Goal: Contribute content: Contribute content

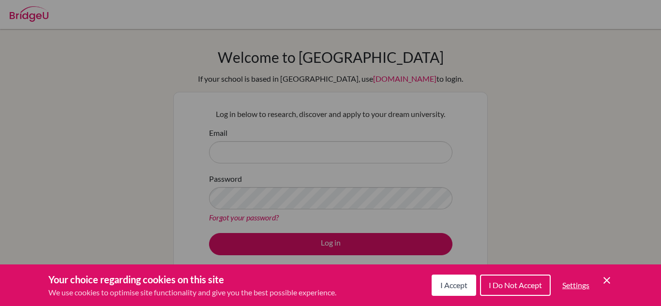
click at [521, 291] on button "I Do Not Accept" at bounding box center [515, 285] width 71 height 21
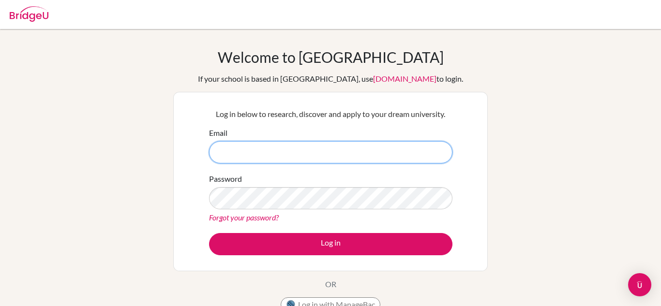
click at [326, 154] on input "Email" at bounding box center [330, 152] width 243 height 22
type input "chantelle.mcinnes+admin@bridge-u.com"
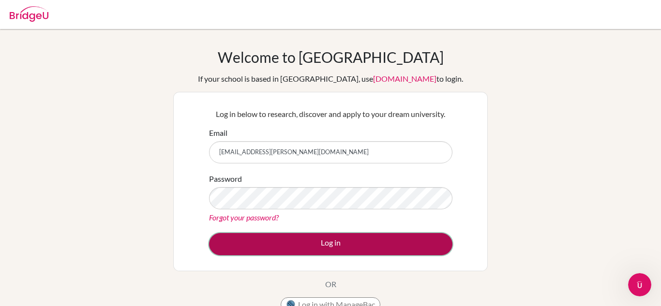
click at [332, 250] on button "Log in" at bounding box center [330, 244] width 243 height 22
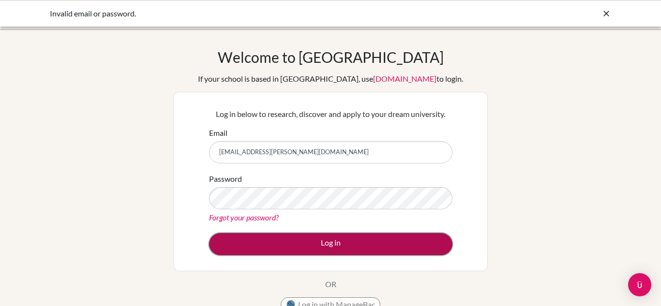
click at [293, 245] on button "Log in" at bounding box center [330, 244] width 243 height 22
click at [309, 246] on button "Log in" at bounding box center [330, 244] width 243 height 22
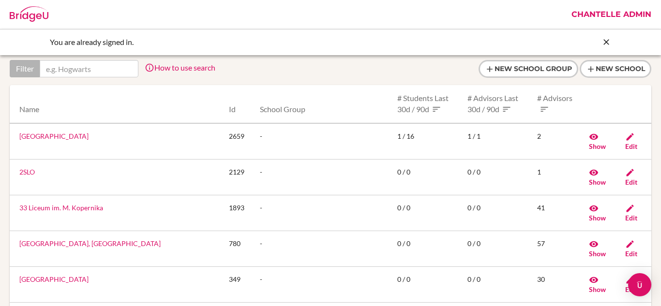
click at [599, 14] on link "Chantelle Admin" at bounding box center [612, 14] width 90 height 29
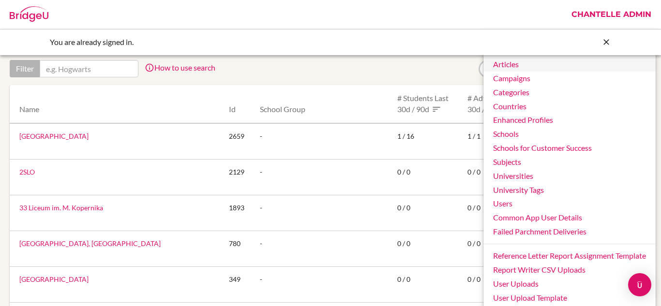
click at [544, 66] on link "Articles" at bounding box center [570, 65] width 172 height 14
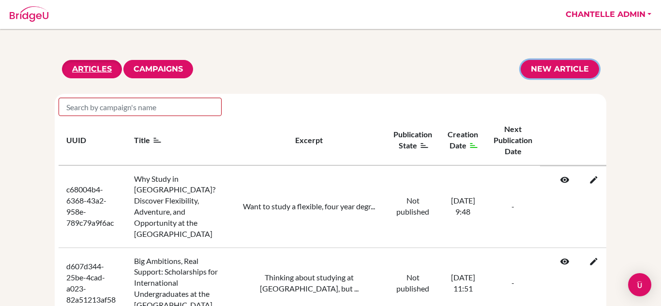
click at [574, 70] on link "New article" at bounding box center [560, 69] width 78 height 18
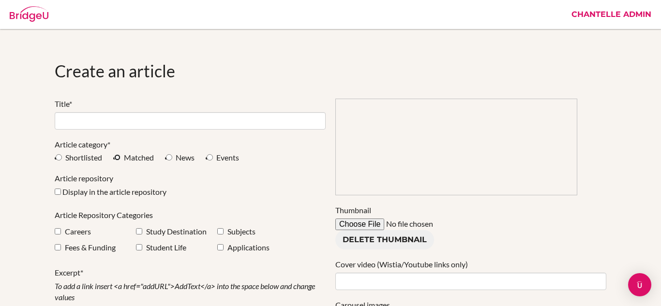
click at [117, 159] on input "Matched" at bounding box center [117, 157] width 6 height 6
radio input "true"
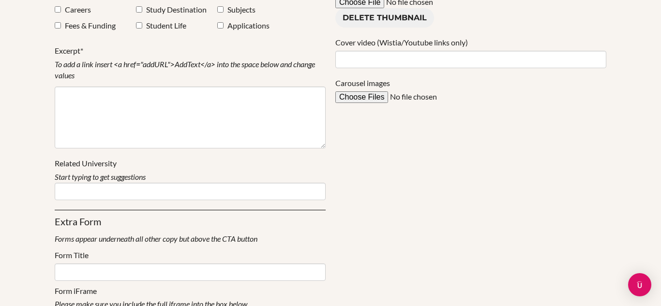
scroll to position [223, 0]
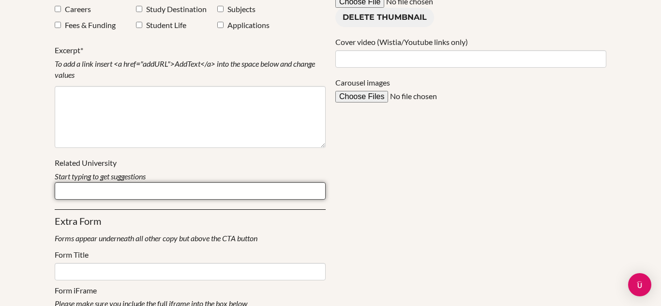
click at [101, 188] on input at bounding box center [190, 190] width 271 height 17
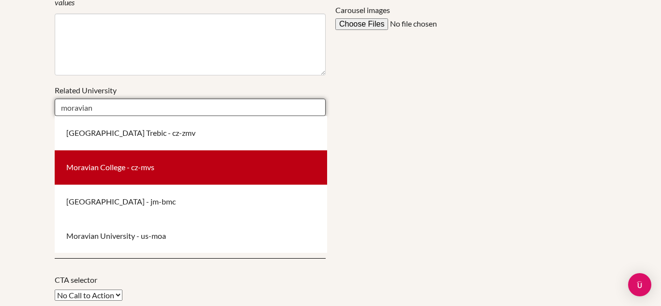
scroll to position [296, 0]
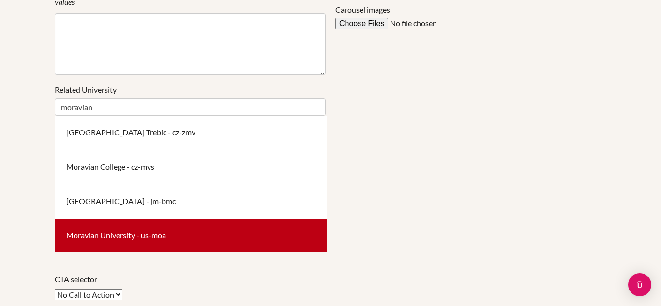
click at [114, 229] on div "Moravian University - us-moa" at bounding box center [191, 236] width 273 height 34
type input "Moravian University - us-moa"
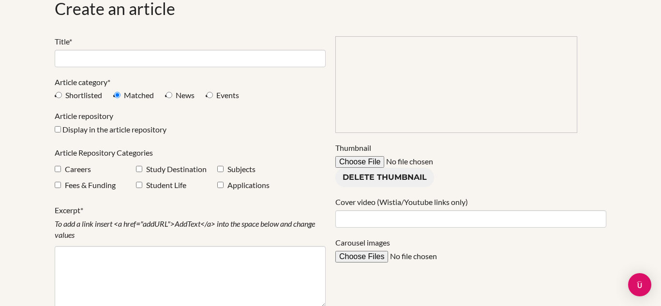
scroll to position [64, 0]
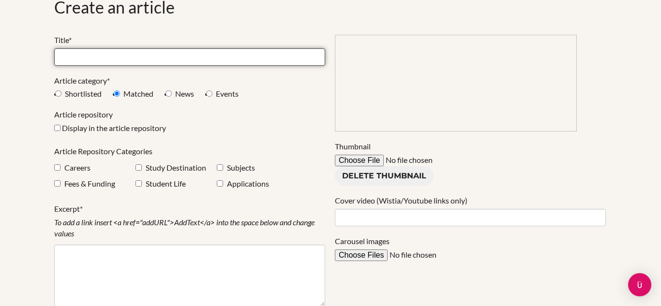
click at [178, 59] on input at bounding box center [189, 56] width 271 height 17
paste input "Join a historic campus in the heart of Bethlehem, Pennsylvania"
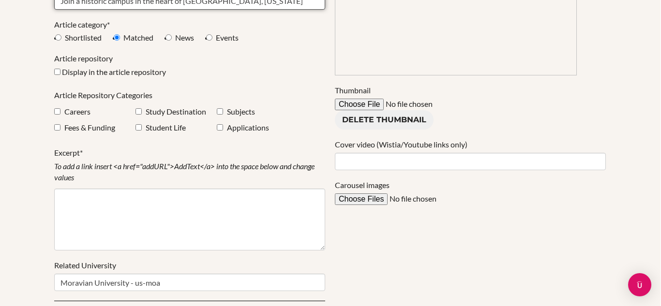
scroll to position [121, 0]
type input "Join a historic campus in the heart of Bethlehem, Pennsylvania"
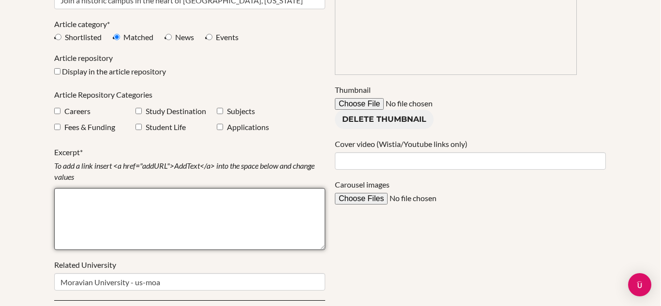
click at [136, 208] on textarea at bounding box center [189, 219] width 271 height 62
paste textarea "A UNESCO world heritage designation, a vibrant culture scene and big cities rig…"
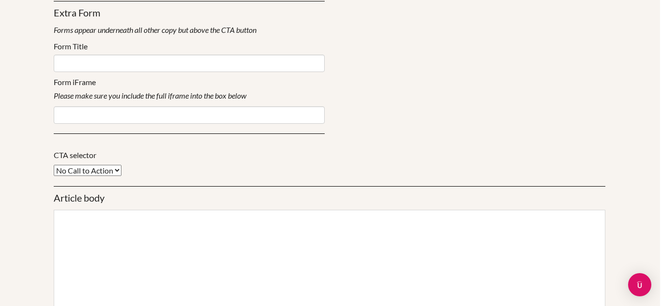
scroll to position [421, 1]
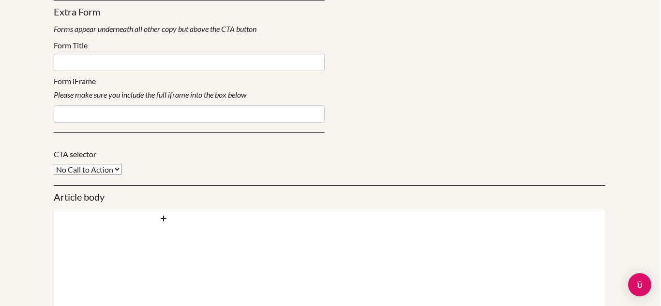
type textarea "A UNESCO world heritage designation, a vibrant culture scene and big cities rig…"
click at [142, 233] on div at bounding box center [330, 291] width 552 height 165
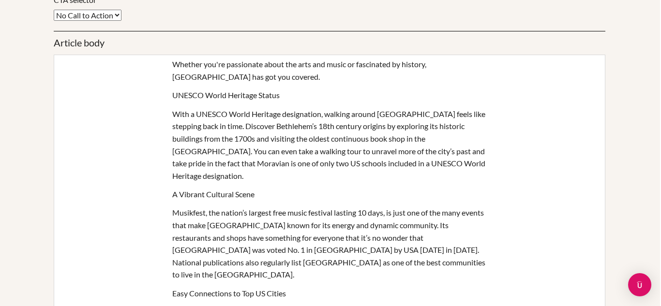
scroll to position [581, 1]
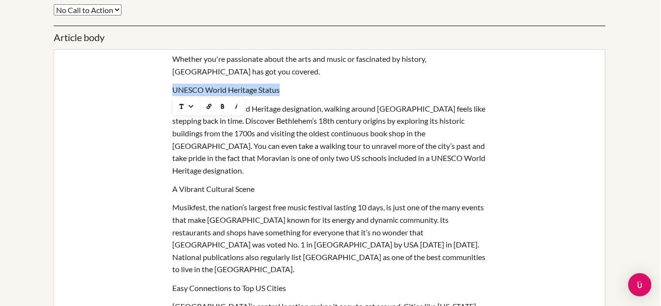
drag, startPoint x: 286, startPoint y: 92, endPoint x: 171, endPoint y: 90, distance: 114.8
click at [171, 90] on div "UNESCO World Heritage Status" at bounding box center [329, 90] width 551 height 18
click at [188, 106] on icon "button" at bounding box center [191, 107] width 10 height 10
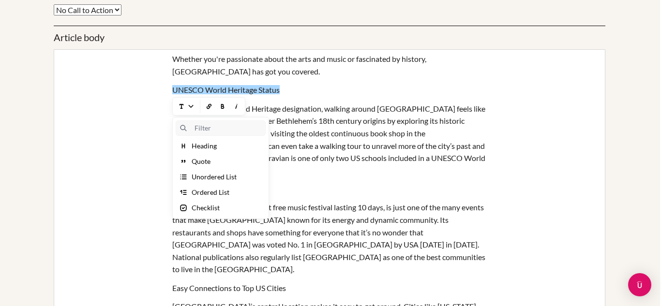
click at [207, 146] on div "Heading" at bounding box center [204, 146] width 25 height 10
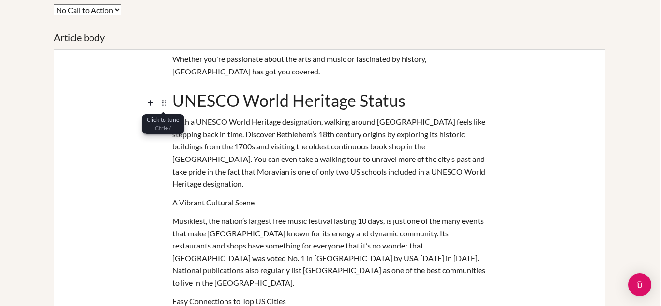
click at [163, 103] on icon at bounding box center [163, 103] width 0 height 0
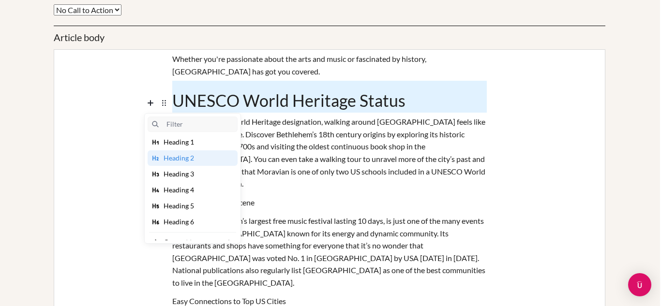
click at [175, 174] on div "Heading 3" at bounding box center [179, 174] width 30 height 10
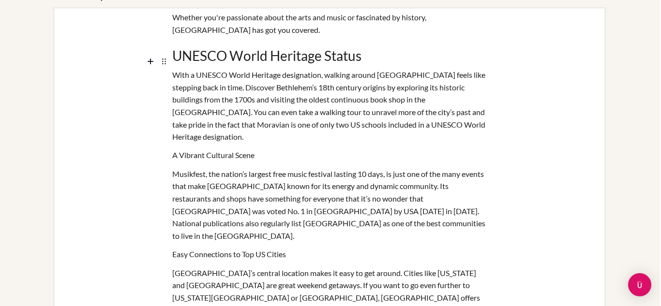
scroll to position [624, 1]
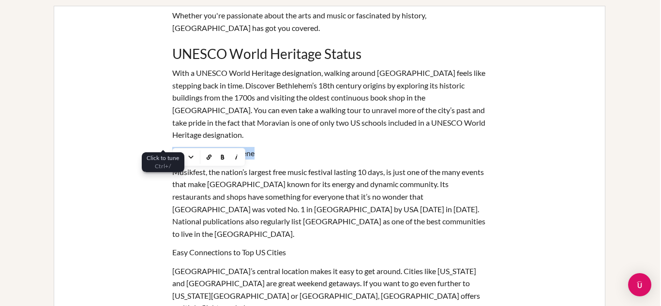
drag, startPoint x: 270, startPoint y: 143, endPoint x: 158, endPoint y: 136, distance: 111.6
click at [158, 144] on div "A Vibrant Cultural Scene" at bounding box center [329, 153] width 551 height 18
click at [178, 157] on icon "button" at bounding box center [182, 157] width 10 height 10
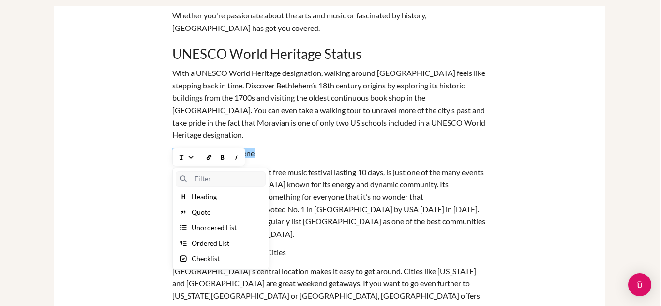
click at [202, 197] on div "Heading" at bounding box center [204, 197] width 25 height 10
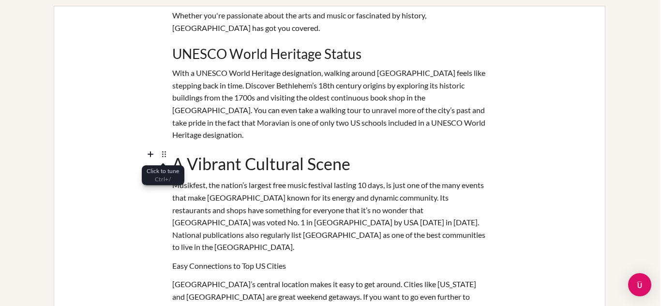
click at [162, 154] on icon at bounding box center [164, 155] width 12 height 12
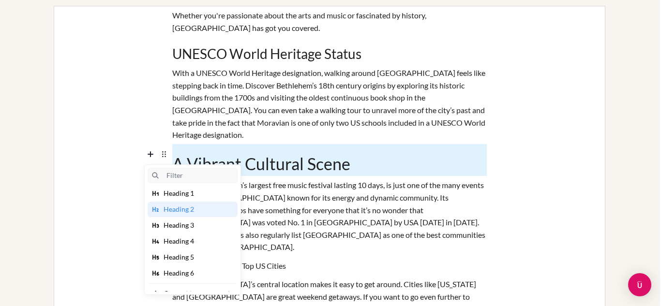
click at [186, 226] on div "Heading 3" at bounding box center [179, 226] width 30 height 10
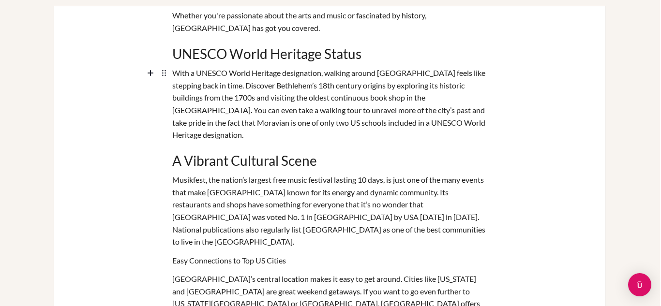
click at [271, 99] on div "With a UNESCO World Heritage designation, walking around Bethlehem feels like s…" at bounding box center [329, 104] width 315 height 80
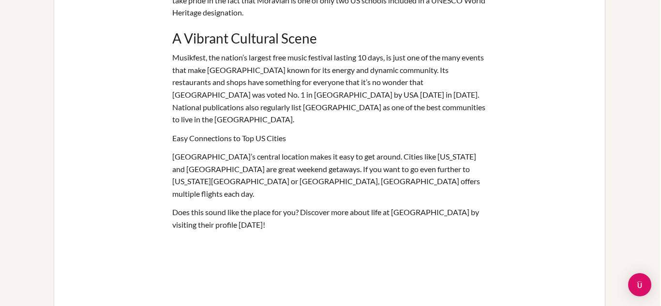
scroll to position [747, 0]
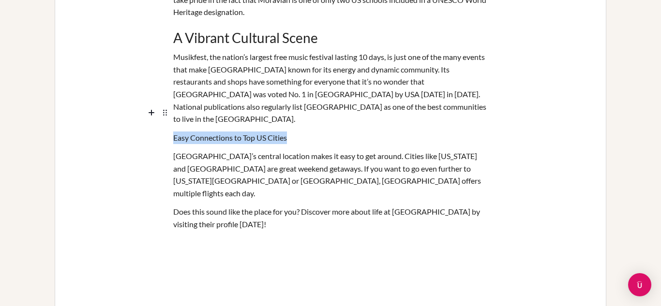
drag, startPoint x: 290, startPoint y: 114, endPoint x: 171, endPoint y: 109, distance: 119.2
click at [171, 128] on div "Easy Connections to Top US Cities" at bounding box center [330, 137] width 551 height 18
click at [185, 128] on icon "button" at bounding box center [183, 129] width 10 height 10
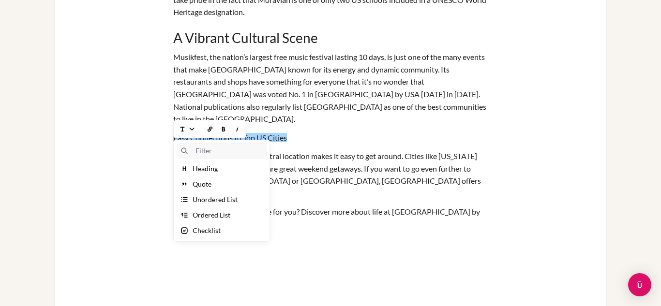
click at [204, 166] on div "Heading" at bounding box center [205, 169] width 25 height 10
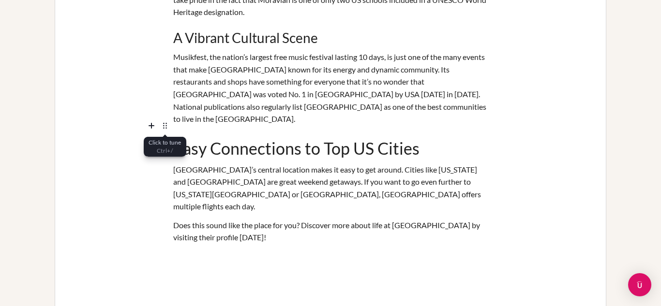
click at [165, 123] on icon at bounding box center [165, 126] width 12 height 12
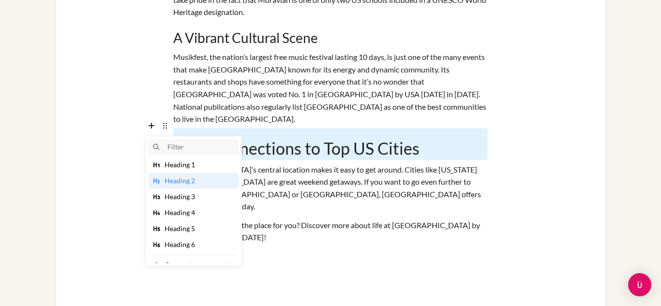
click at [183, 199] on div "Heading 3" at bounding box center [180, 197] width 30 height 10
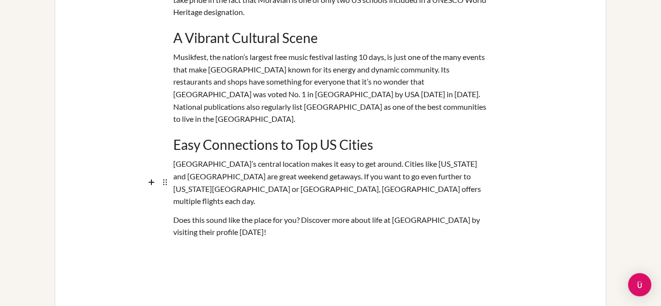
click at [232, 211] on div "Does this sound like the place for you? Discover more about life at Moravian Un…" at bounding box center [330, 226] width 315 height 31
drag, startPoint x: 270, startPoint y: 198, endPoint x: 172, endPoint y: 183, distance: 98.4
click at [172, 211] on div "Does this sound like the place for you? Discover more about life at Moravian Un…" at bounding box center [330, 226] width 551 height 31
click at [224, 211] on icon "button" at bounding box center [224, 212] width 10 height 10
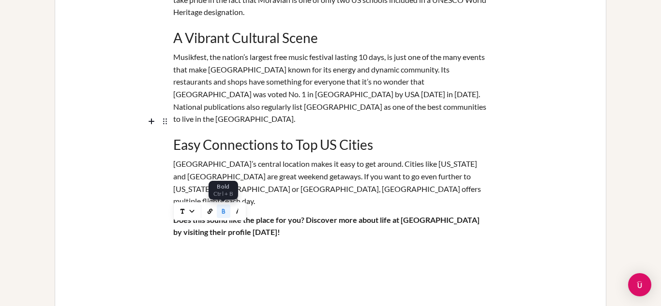
click at [270, 128] on h3 "Easy Connections to Top US Cities" at bounding box center [330, 141] width 315 height 27
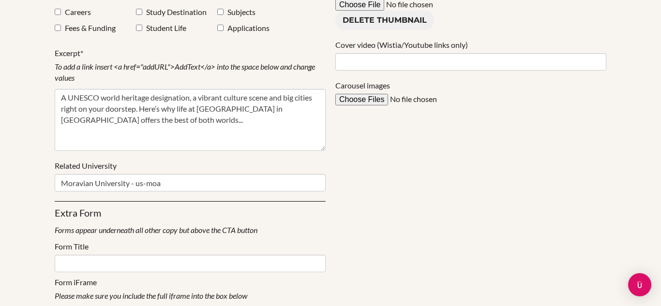
scroll to position [224, 0]
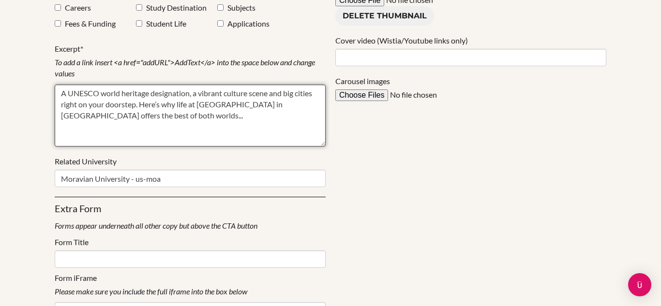
drag, startPoint x: 144, startPoint y: 119, endPoint x: 61, endPoint y: 96, distance: 86.8
click at [61, 96] on textarea "A UNESCO world heritage designation, a vibrant culture scene and big cities rig…" at bounding box center [190, 116] width 271 height 62
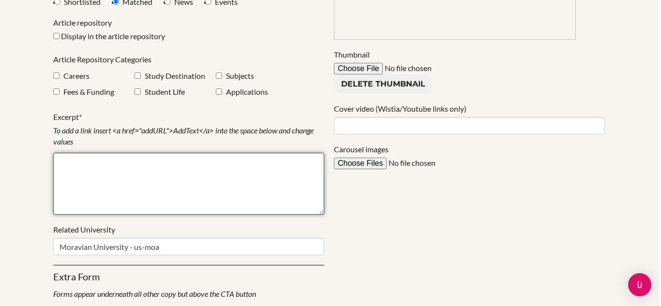
scroll to position [156, 1]
paste textarea "A UNESCO World Heritage designation, a vibrant culture scene and easy access to…"
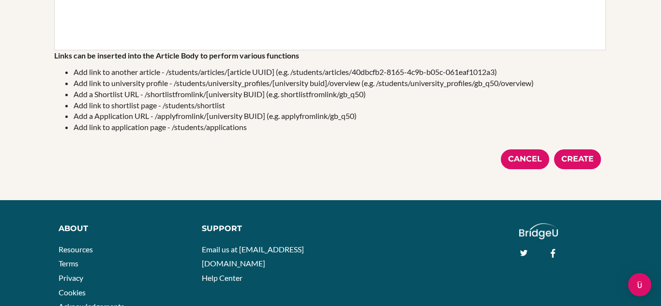
scroll to position [1099, 0]
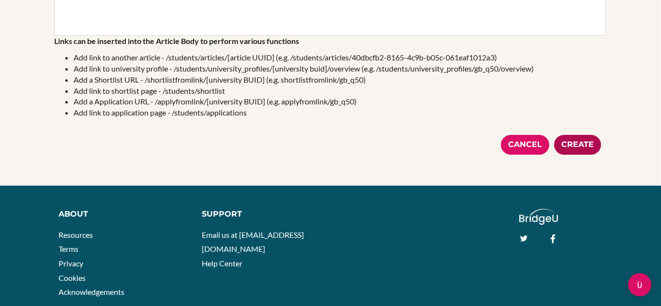
type textarea "A UNESCO World Heritage designation, a vibrant culture scene and easy access to…"
click at [584, 135] on div "Create" at bounding box center [577, 145] width 47 height 20
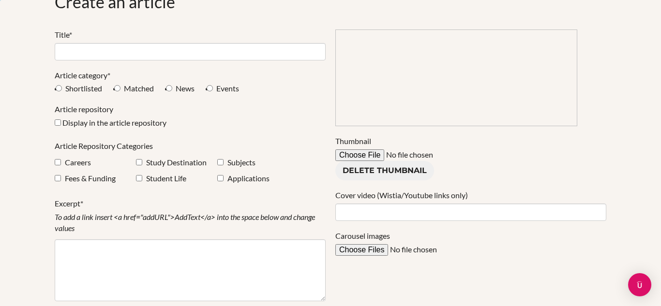
scroll to position [69, 0]
click at [118, 89] on input "Matched" at bounding box center [117, 88] width 6 height 6
radio input "true"
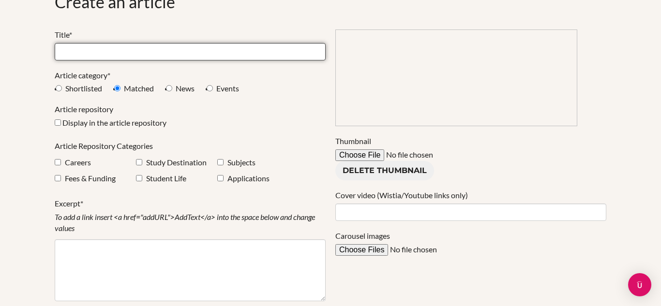
click at [139, 57] on input at bounding box center [190, 51] width 271 height 17
paste input "Maximize Your Time at Moravian: Get Real-World Experience from Day One"
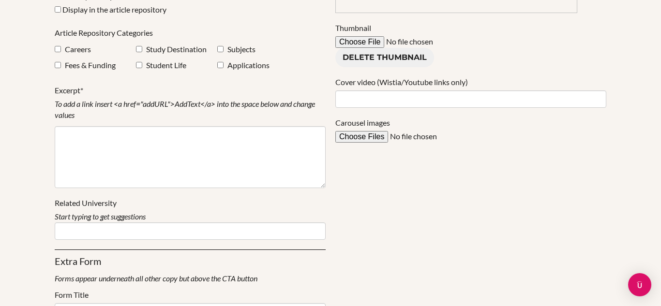
scroll to position [187, 0]
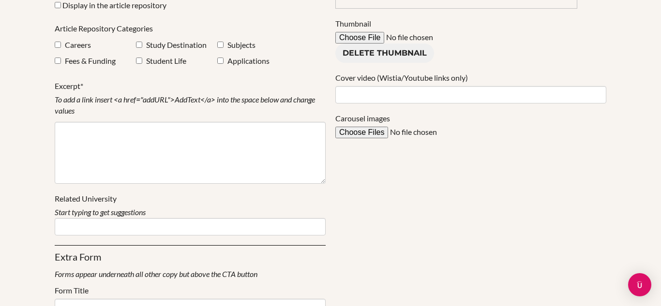
type input "Maximize Your Time at Moravian: Get Real-World Experience from Day One"
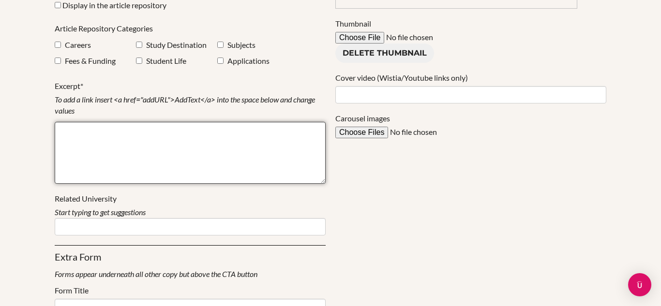
click at [146, 152] on textarea at bounding box center [190, 153] width 271 height 62
paste textarea "From hands-on prep and cutting-edge tech to practical, industry-focused courses…"
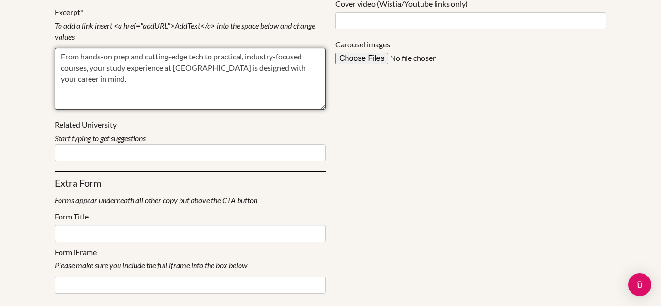
scroll to position [262, 0]
type textarea "From hands-on prep and cutting-edge tech to practical, industry-focused courses…"
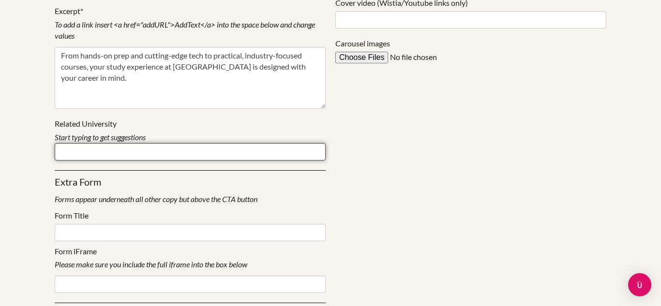
click at [98, 155] on input at bounding box center [190, 151] width 271 height 17
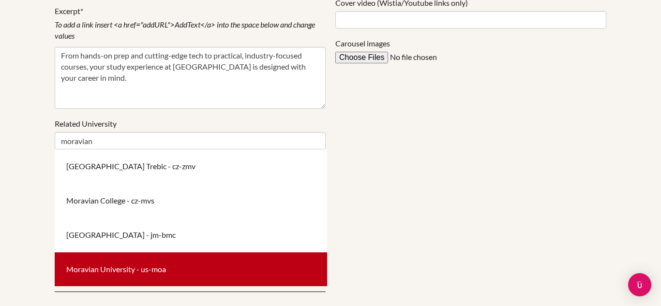
click at [117, 266] on div "Moravian University - us-moa" at bounding box center [191, 270] width 273 height 34
type input "Moravian University - us-moa"
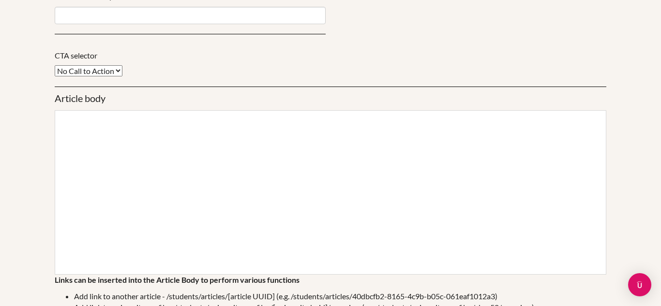
scroll to position [520, 0]
click at [225, 175] on div at bounding box center [331, 192] width 552 height 165
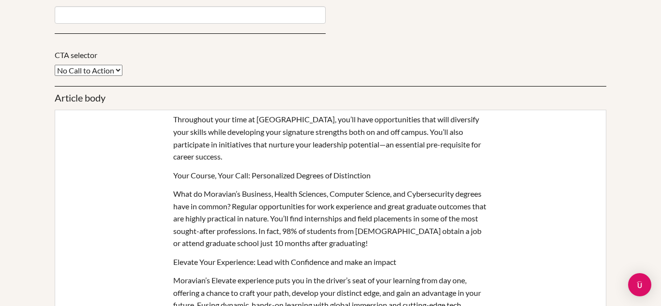
scroll to position [743, 0]
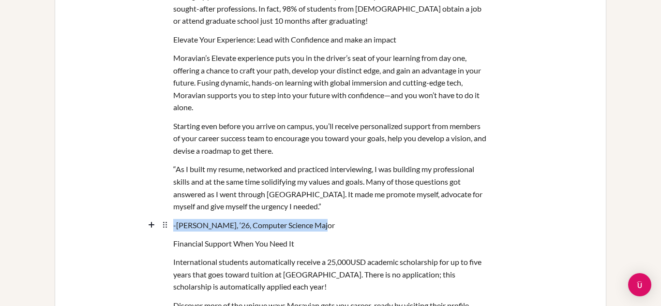
drag, startPoint x: 324, startPoint y: 226, endPoint x: 173, endPoint y: 227, distance: 151.0
click at [173, 227] on div "-Louis Spann, ‘26, Computer Science Major" at bounding box center [330, 225] width 315 height 18
click at [221, 243] on icon "button" at bounding box center [224, 242] width 10 height 10
click at [216, 189] on div "“As I built my resume, networked and practiced interviewing, I was building my …" at bounding box center [330, 188] width 315 height 56
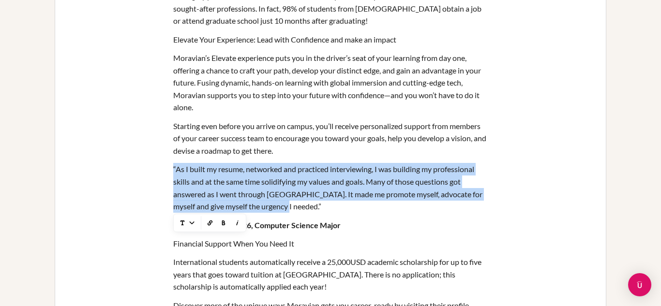
drag, startPoint x: 276, startPoint y: 205, endPoint x: 167, endPoint y: 167, distance: 115.4
click at [167, 167] on div "“As I built my resume, networked and practiced interviewing, I was building my …" at bounding box center [330, 188] width 551 height 56
click at [237, 223] on icon "button" at bounding box center [237, 223] width 10 height 10
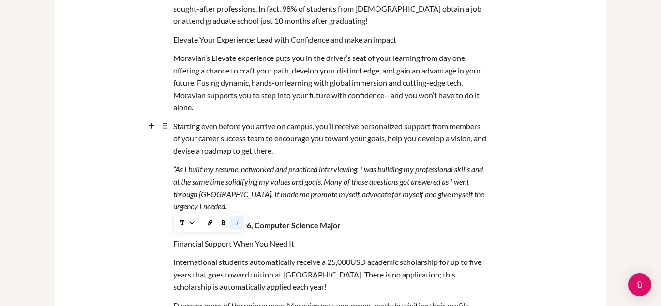
click at [251, 149] on div "Starting even before you arrive on campus, you’ll receive personalized support …" at bounding box center [330, 139] width 315 height 44
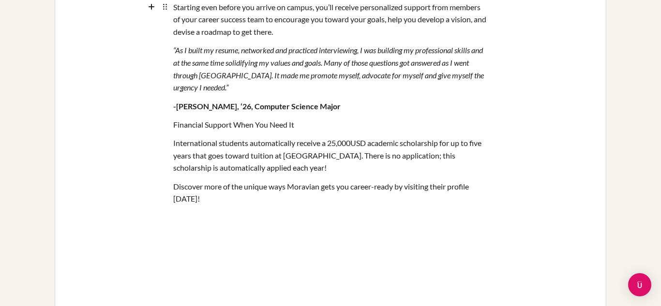
scroll to position [866, 0]
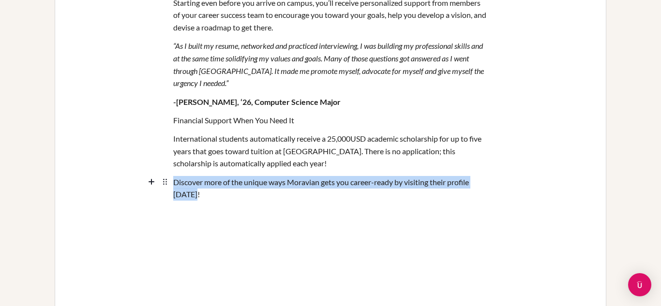
drag, startPoint x: 195, startPoint y: 196, endPoint x: 173, endPoint y: 184, distance: 24.5
click at [173, 184] on div "Discover more of the unique ways Moravian gets you career-ready by visiting the…" at bounding box center [330, 188] width 315 height 31
click at [222, 213] on icon "button" at bounding box center [224, 211] width 10 height 10
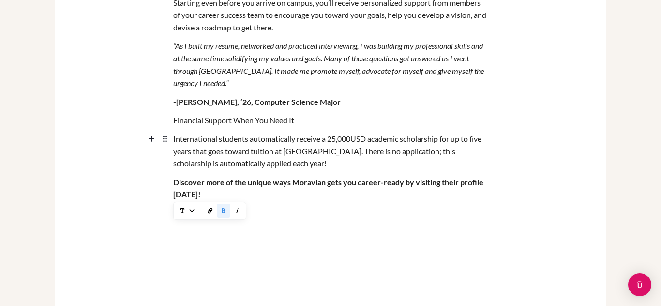
click at [202, 143] on div "International students automatically receive a 25,000USD academic scholarship f…" at bounding box center [330, 152] width 315 height 44
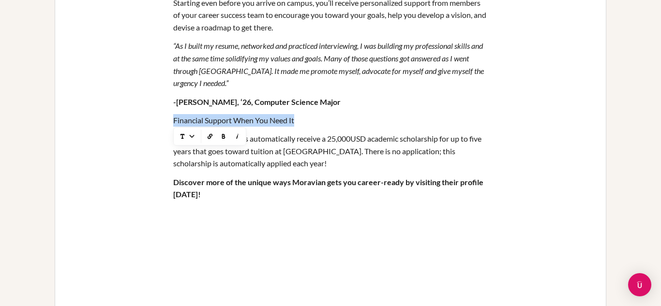
drag, startPoint x: 301, startPoint y: 120, endPoint x: 174, endPoint y: 122, distance: 126.4
click at [174, 122] on div "Financial Support When You Need It" at bounding box center [330, 120] width 315 height 18
click at [187, 137] on icon "button" at bounding box center [192, 137] width 10 height 10
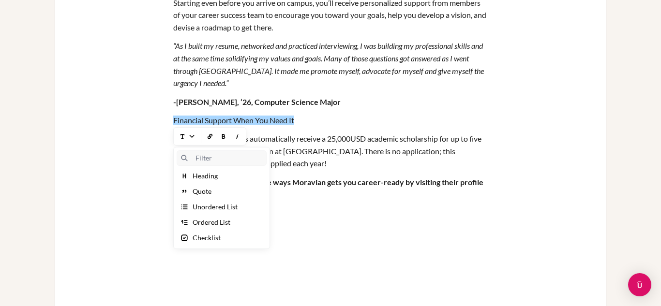
click at [204, 176] on div "Heading" at bounding box center [205, 176] width 25 height 10
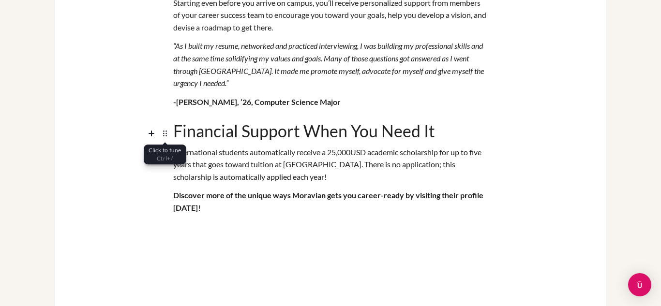
click at [164, 131] on icon at bounding box center [165, 134] width 12 height 12
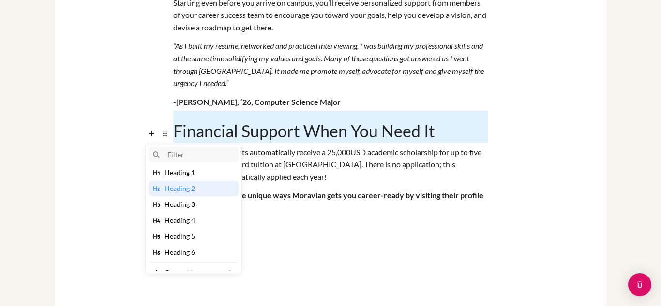
click at [173, 203] on div "Heading 3" at bounding box center [180, 205] width 30 height 10
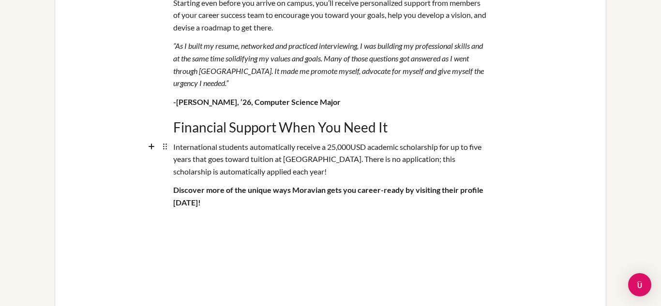
click at [242, 144] on div "International students automatically receive a 25,000USD academic scholarship f…" at bounding box center [330, 159] width 315 height 44
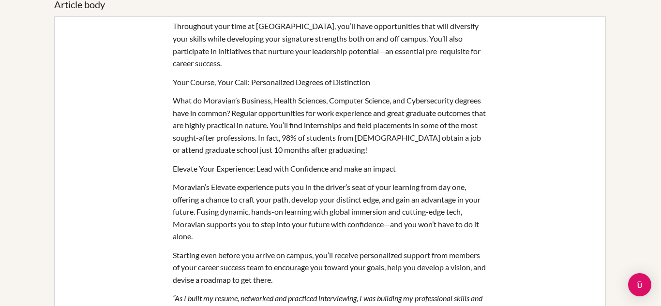
scroll to position [612, 0]
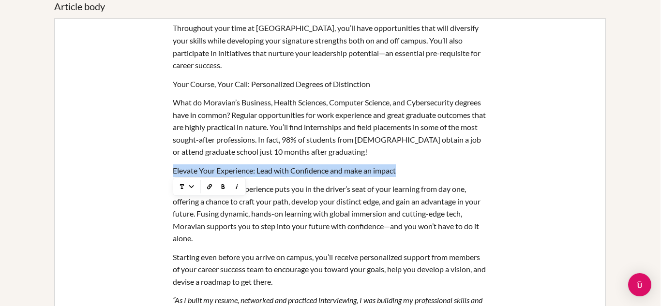
drag, startPoint x: 399, startPoint y: 172, endPoint x: 171, endPoint y: 171, distance: 228.5
click at [171, 171] on div "Elevate Your Experience: Lead with Confidence and make an impact" at bounding box center [330, 170] width 551 height 18
click at [185, 185] on icon "button" at bounding box center [182, 187] width 10 height 10
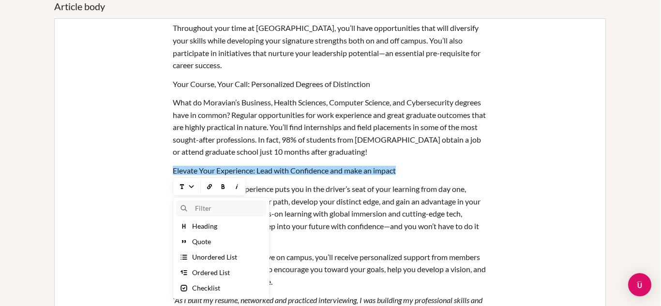
click at [204, 227] on div "Heading" at bounding box center [204, 227] width 25 height 10
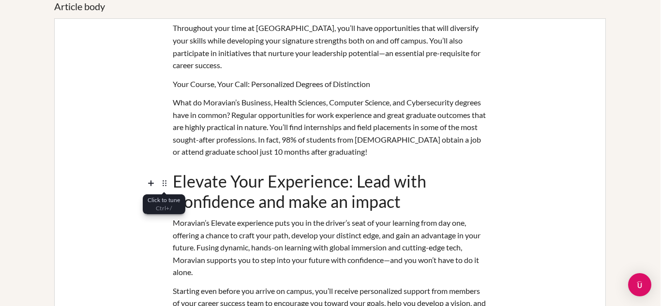
click at [166, 183] on icon at bounding box center [166, 183] width 0 height 0
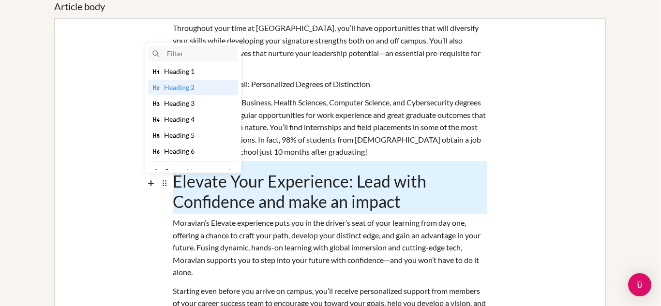
click at [171, 105] on div "Heading 3" at bounding box center [179, 104] width 30 height 10
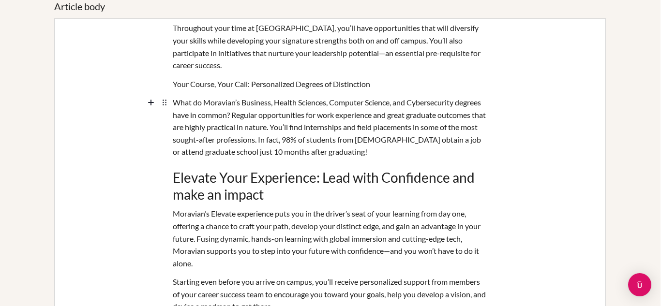
click at [338, 138] on div "What do Moravian’s Business, Health Sciences, Computer Science, and Cybersecuri…" at bounding box center [330, 127] width 315 height 68
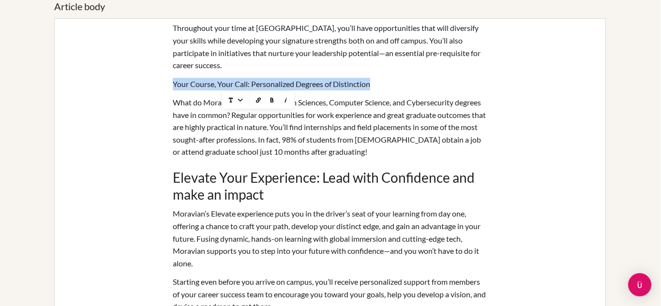
drag, startPoint x: 376, startPoint y: 85, endPoint x: 172, endPoint y: 83, distance: 203.3
click at [173, 83] on div "Your Course, Your Call: Personalized Degrees of Distinction" at bounding box center [330, 84] width 315 height 18
click at [188, 102] on icon "button" at bounding box center [192, 100] width 10 height 10
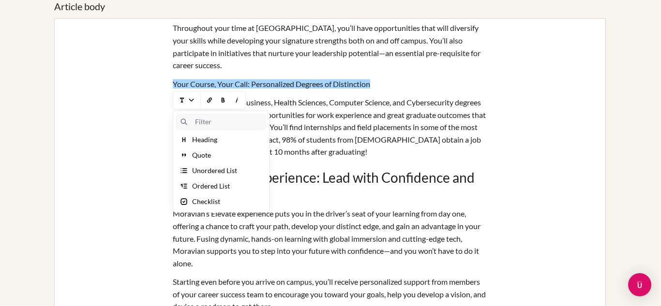
click at [208, 139] on div "Heading" at bounding box center [204, 140] width 25 height 10
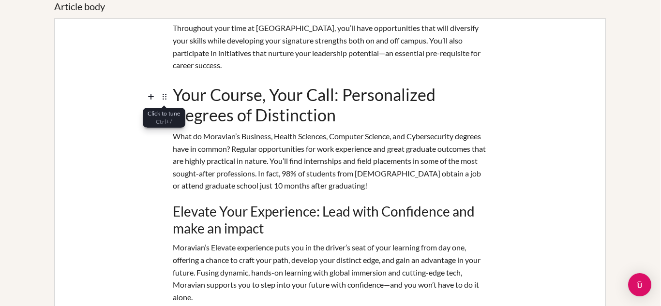
click at [164, 94] on icon at bounding box center [165, 97] width 12 height 12
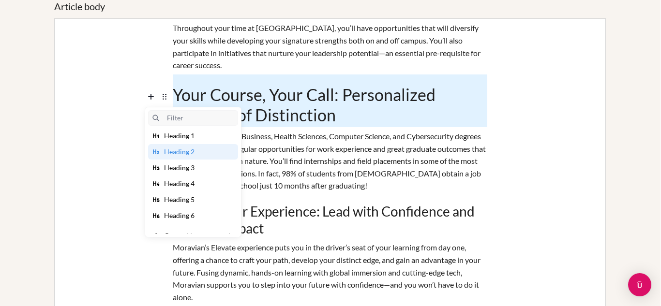
click at [178, 164] on div "Heading 3" at bounding box center [179, 168] width 30 height 10
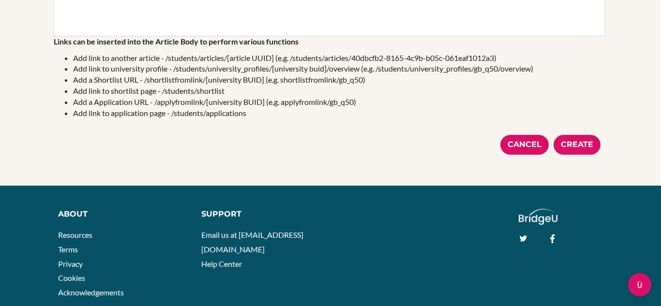
scroll to position [1276, 1]
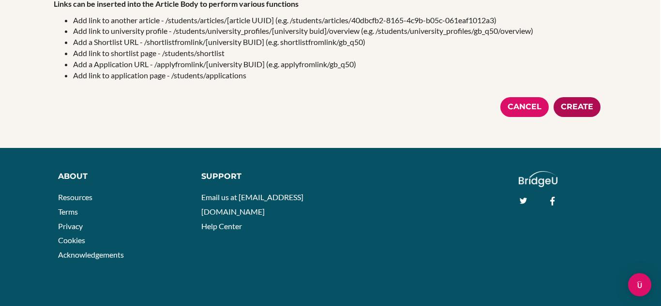
click at [577, 110] on div "Create" at bounding box center [577, 107] width 47 height 20
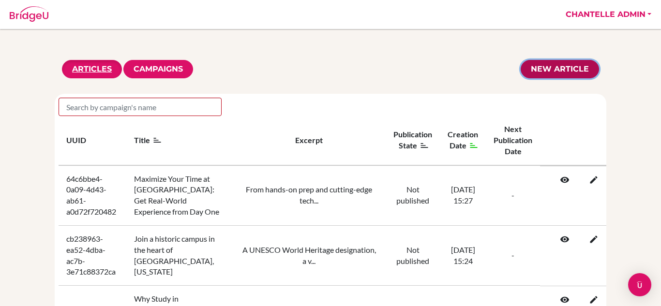
click at [576, 68] on link "New article" at bounding box center [560, 69] width 78 height 18
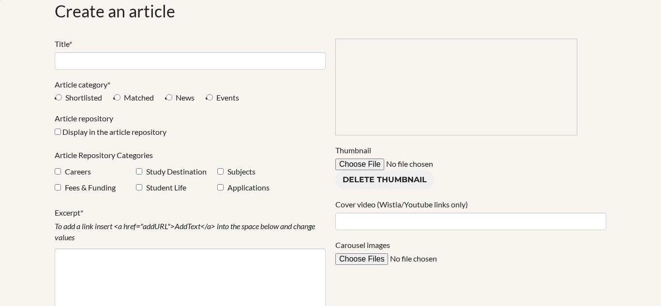
scroll to position [60, 0]
click at [59, 97] on input "Shortlisted" at bounding box center [59, 97] width 6 height 6
radio input "true"
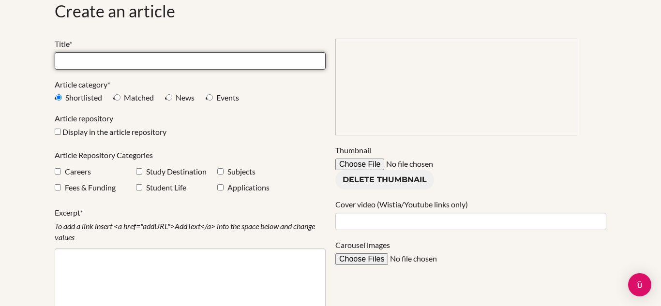
click at [112, 60] on input at bounding box center [190, 60] width 271 height 17
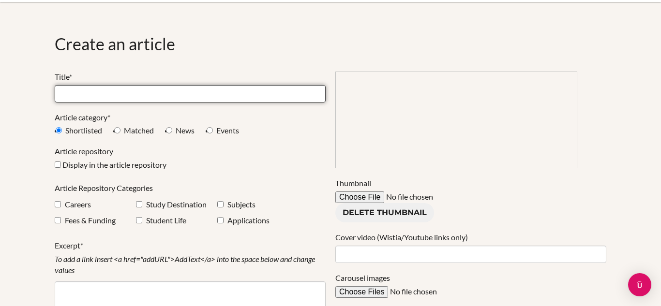
scroll to position [51, 0]
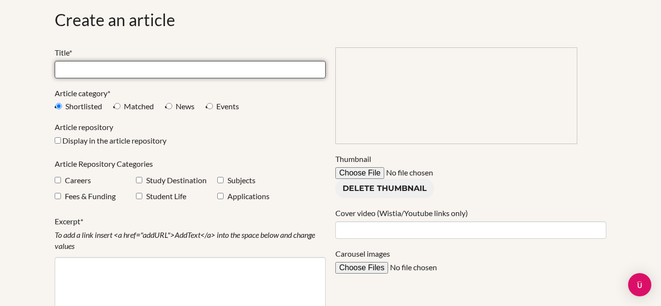
paste input "From Greyhound to Graduate Success: The Moravian Experience"
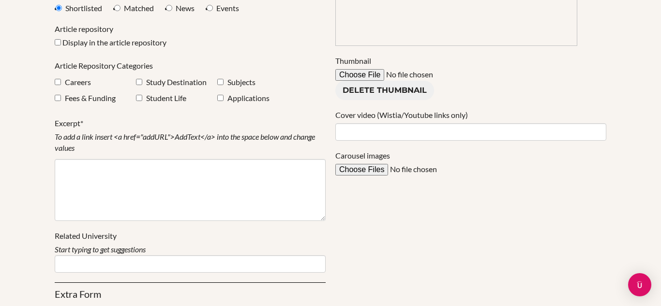
scroll to position [154, 0]
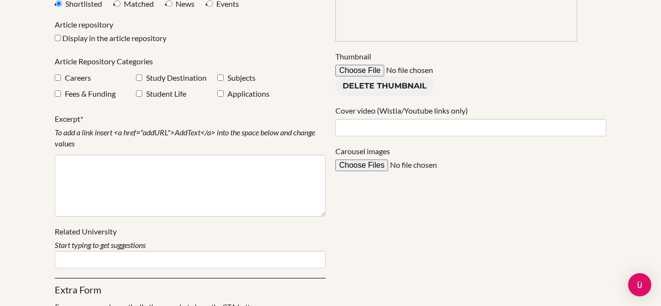
type input "From Greyhound to Graduate Success: The Moravian Experience"
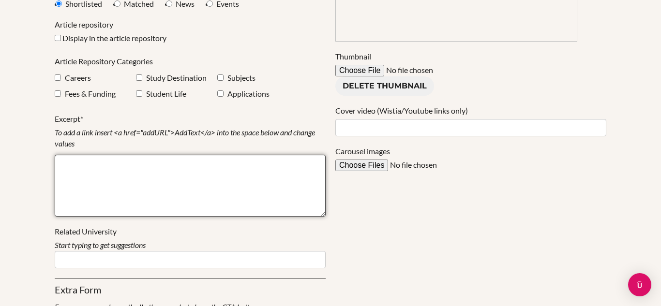
click at [146, 185] on textarea at bounding box center [190, 186] width 271 height 62
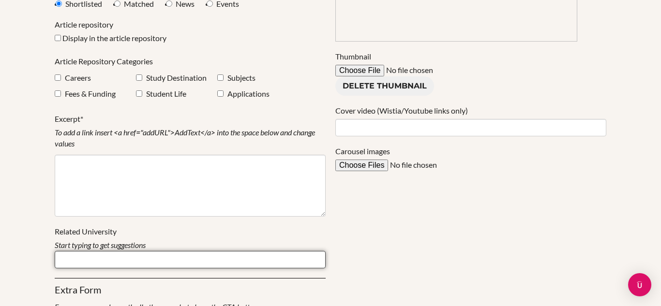
click at [152, 262] on input at bounding box center [190, 259] width 271 height 17
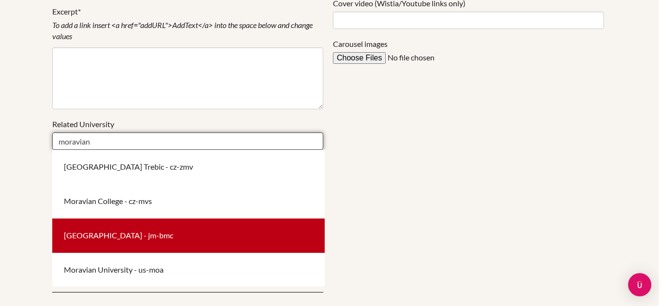
scroll to position [261, 3]
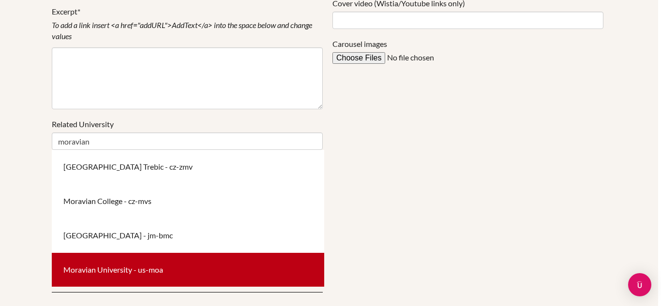
click at [150, 267] on div "Moravian University - us-moa" at bounding box center [188, 270] width 273 height 34
type input "Moravian University - us-moa"
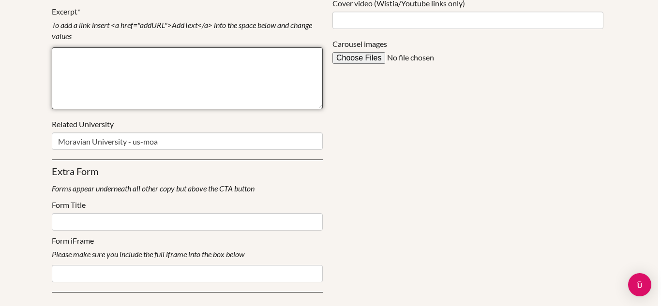
click at [138, 76] on textarea at bounding box center [187, 78] width 271 height 62
paste textarea "Epic events, historic traditions, and great graduate outcomes—life at Moravian …"
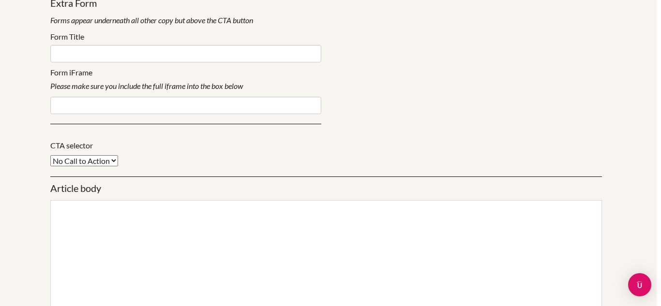
scroll to position [429, 4]
type textarea "Epic events, historic traditions, and great graduate outcomes—life at Moravian …"
click at [149, 218] on div at bounding box center [326, 210] width 551 height 18
click at [186, 210] on div at bounding box center [326, 210] width 315 height 18
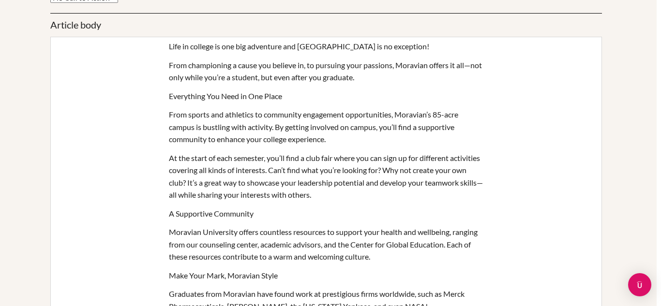
scroll to position [597, 4]
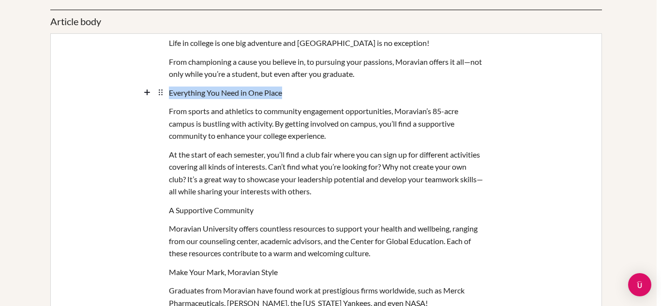
drag, startPoint x: 285, startPoint y: 92, endPoint x: 167, endPoint y: 93, distance: 117.6
click at [167, 93] on div "Everything You Need in One Place" at bounding box center [326, 92] width 551 height 18
click at [180, 110] on icon "button" at bounding box center [178, 109] width 10 height 10
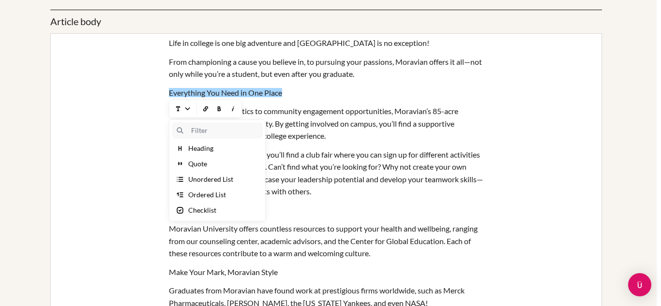
click at [202, 147] on div "Heading" at bounding box center [200, 149] width 25 height 10
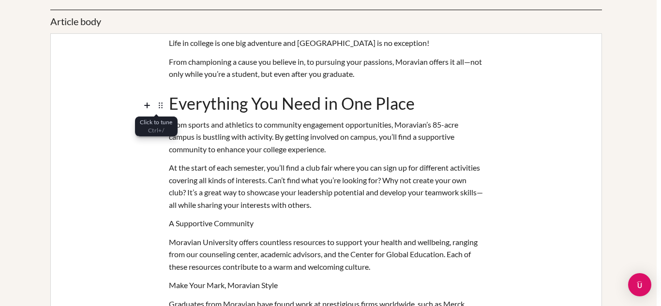
click at [161, 105] on icon at bounding box center [161, 106] width 12 height 12
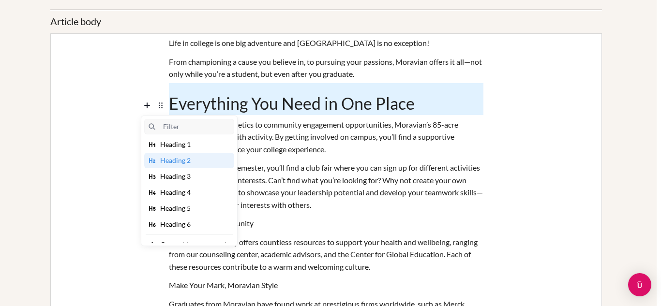
click at [176, 175] on div "Heading 3" at bounding box center [175, 177] width 30 height 10
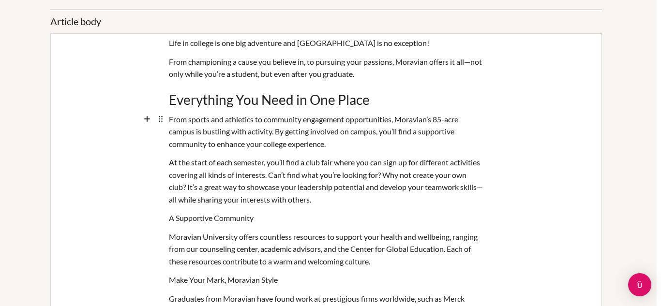
click at [275, 122] on div "From sports and athletics to community engagement opportunities, Moravian’s 85-…" at bounding box center [326, 132] width 315 height 44
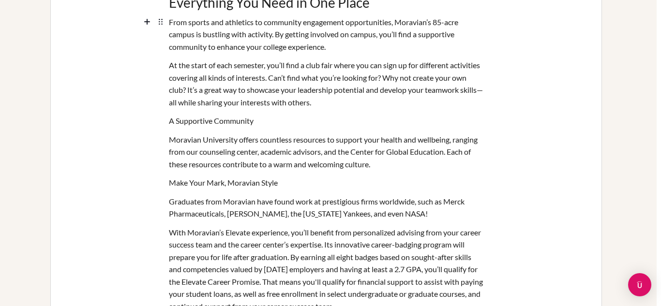
scroll to position [698, 4]
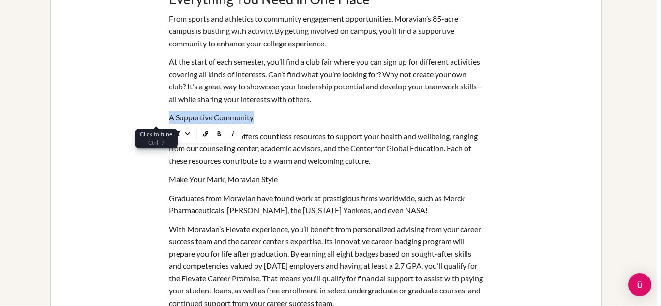
drag, startPoint x: 260, startPoint y: 120, endPoint x: 163, endPoint y: 117, distance: 97.4
click at [163, 117] on div "A Supportive Community" at bounding box center [326, 117] width 551 height 18
click at [177, 135] on icon "button" at bounding box center [178, 134] width 10 height 10
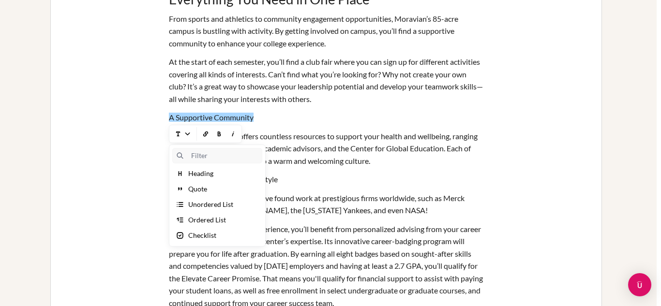
click at [203, 175] on div "Heading" at bounding box center [200, 174] width 25 height 10
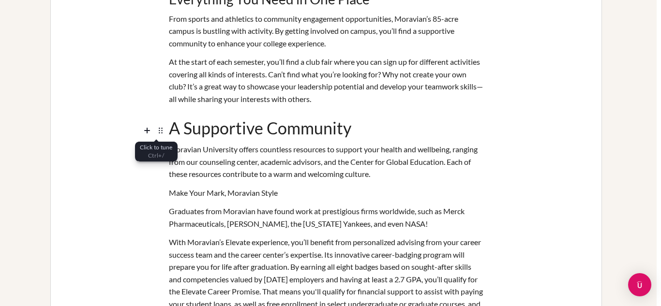
click at [161, 129] on icon at bounding box center [161, 131] width 12 height 12
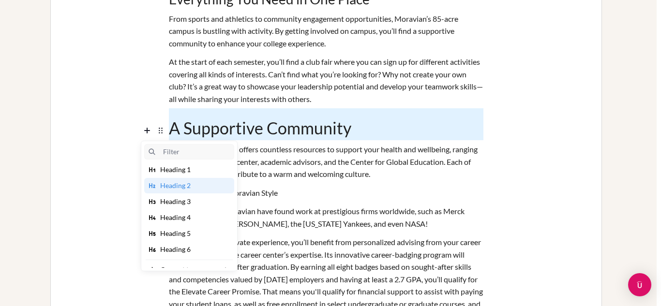
click at [185, 203] on div "Heading 3" at bounding box center [175, 202] width 30 height 10
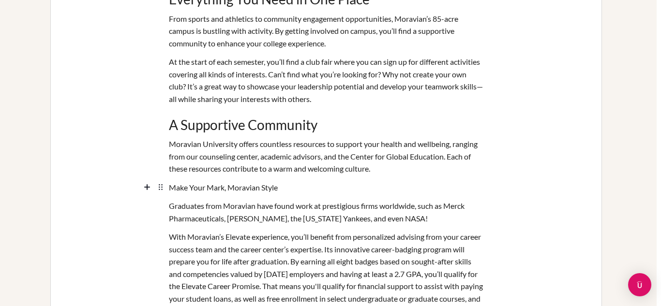
click at [293, 185] on div "Make Your Mark, Moravian Style" at bounding box center [326, 187] width 315 height 18
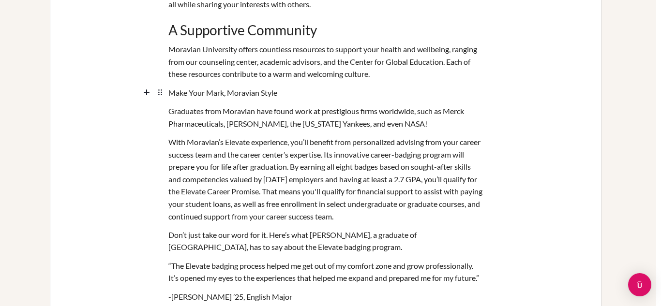
scroll to position [794, 5]
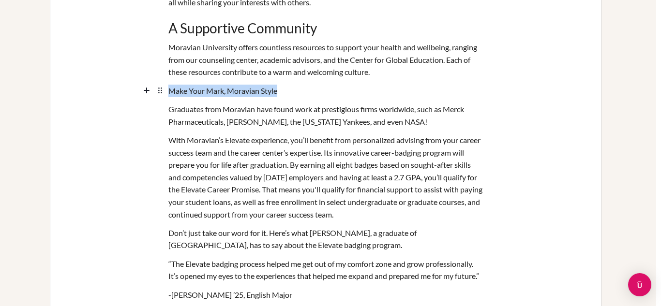
drag, startPoint x: 282, startPoint y: 94, endPoint x: 169, endPoint y: 91, distance: 112.3
click at [169, 91] on div "Make Your Mark, Moravian Style" at bounding box center [325, 90] width 315 height 18
click at [182, 109] on icon "button" at bounding box center [187, 107] width 10 height 10
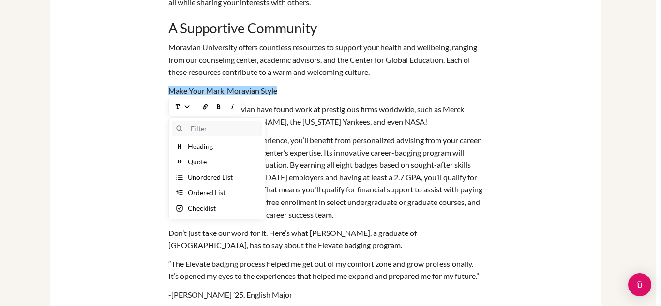
click at [198, 148] on div "Heading" at bounding box center [200, 147] width 25 height 10
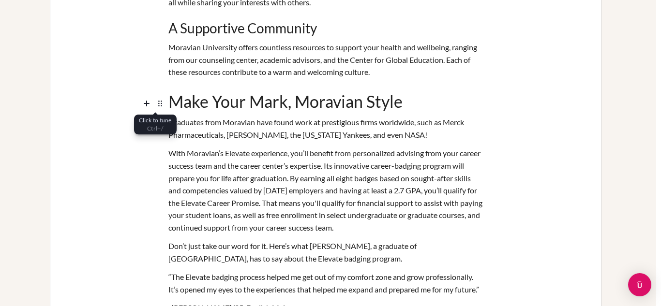
click at [161, 99] on icon at bounding box center [160, 104] width 12 height 12
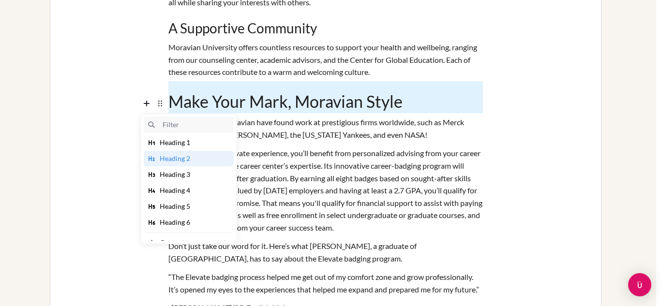
click at [185, 170] on div "Heading 3" at bounding box center [175, 175] width 30 height 10
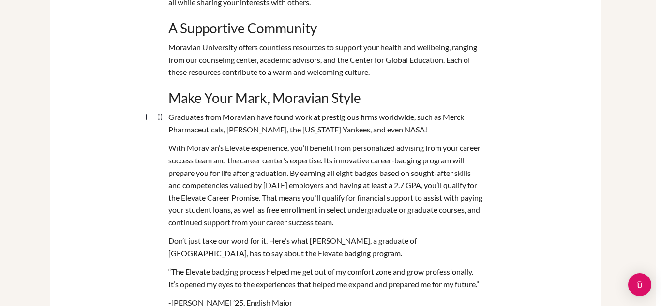
click at [297, 127] on div "Graduates from Moravian have found work at prestigious firms worldwide, such as…" at bounding box center [325, 123] width 315 height 31
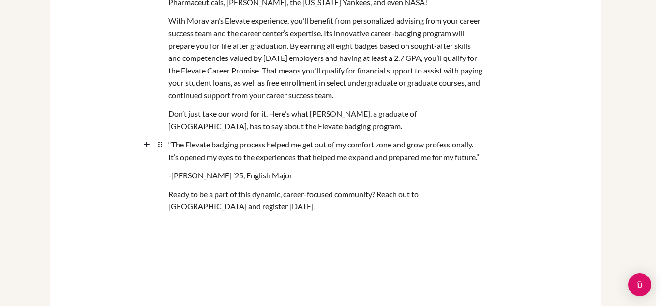
scroll to position [912, 5]
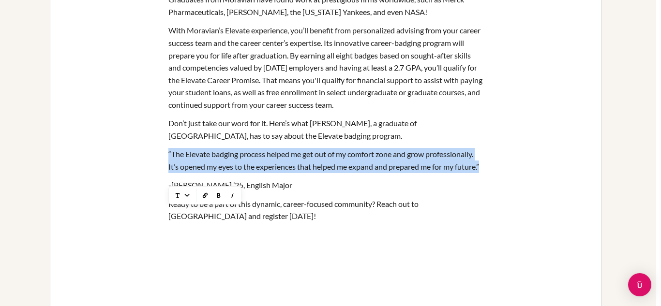
drag, startPoint x: 199, startPoint y: 181, endPoint x: 168, endPoint y: 154, distance: 40.8
click at [168, 154] on div "“The Elevate badging process helped me get out of my comfort zone and grow prof…" at bounding box center [325, 160] width 315 height 31
click at [234, 197] on icon "button" at bounding box center [233, 196] width 10 height 10
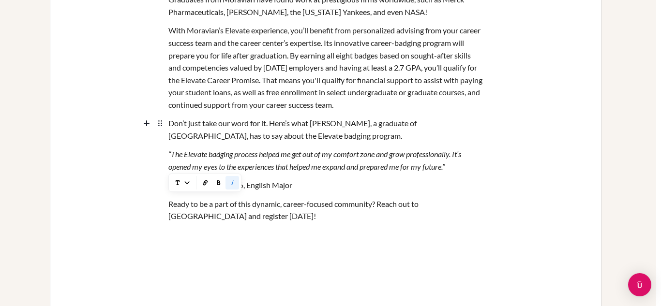
click at [245, 120] on div "Don’t just take our word for it. Here’s what [PERSON_NAME], a graduate of [GEOG…" at bounding box center [325, 129] width 315 height 31
drag, startPoint x: 297, startPoint y: 187, endPoint x: 219, endPoint y: 187, distance: 77.9
click at [219, 187] on div "-[PERSON_NAME] ’25, English Major" at bounding box center [325, 185] width 315 height 18
drag, startPoint x: 270, startPoint y: 220, endPoint x: 165, endPoint y: 206, distance: 106.0
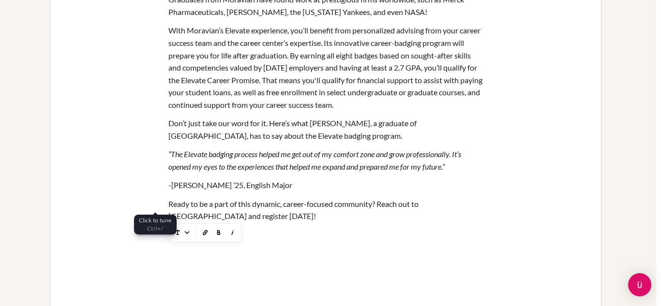
click at [165, 206] on div "Ready to be a part of this dynamic, career-focused community? Reach out to [GEO…" at bounding box center [325, 210] width 551 height 31
click at [217, 235] on icon "button" at bounding box center [219, 233] width 10 height 10
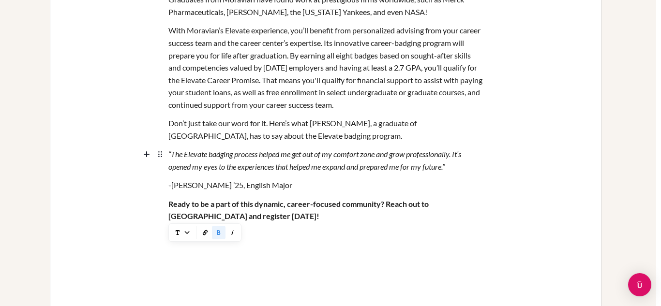
click at [282, 155] on icon "“The Elevate badging process helped me get out of my comfort zone and grow prof…" at bounding box center [314, 161] width 293 height 22
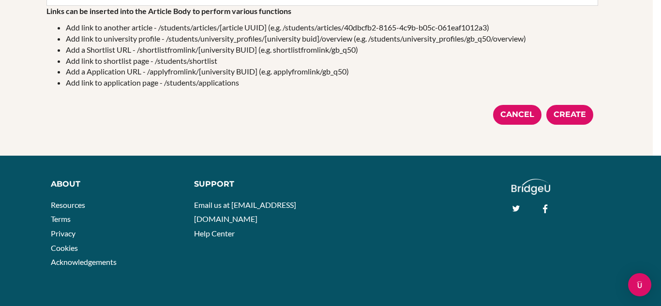
scroll to position [1285, 8]
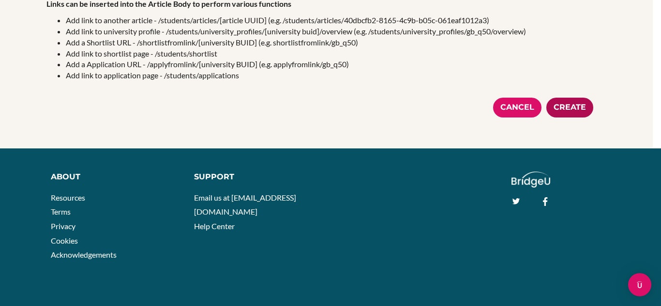
click at [564, 114] on div "Create" at bounding box center [570, 108] width 47 height 20
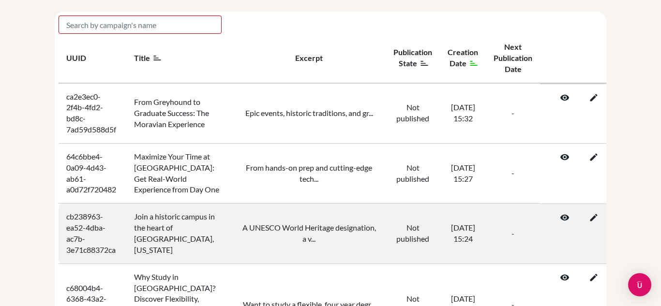
scroll to position [0, 53]
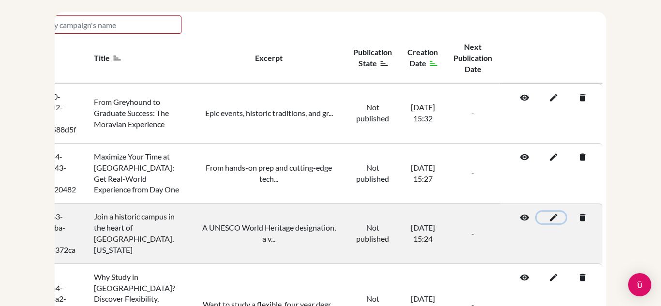
click at [550, 213] on icon at bounding box center [552, 218] width 10 height 10
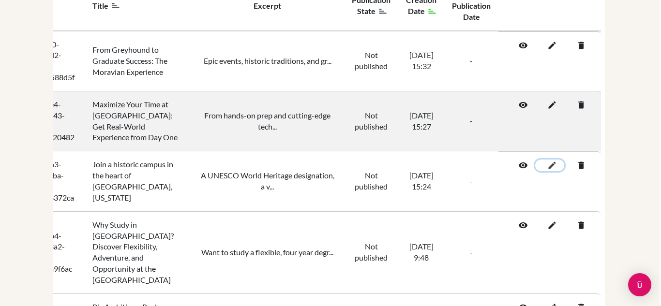
scroll to position [67, 1]
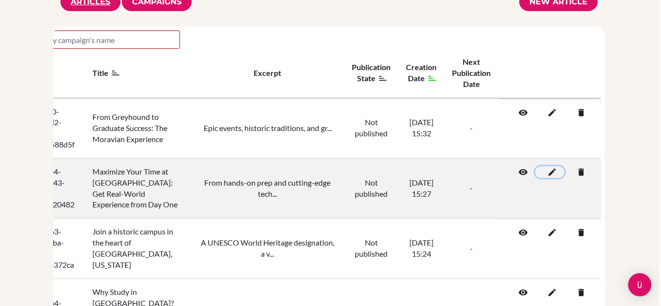
click at [551, 173] on icon at bounding box center [550, 172] width 10 height 10
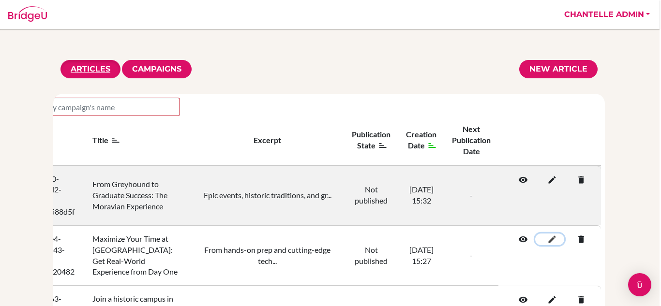
scroll to position [47, 2]
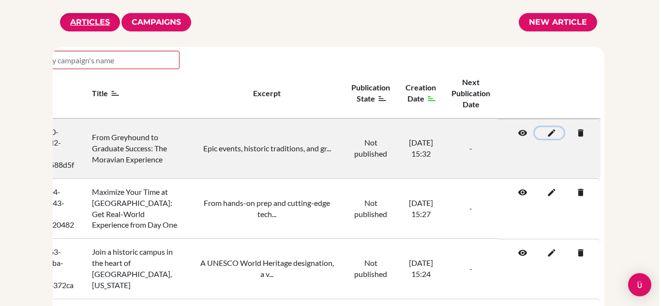
click at [552, 128] on icon at bounding box center [550, 133] width 10 height 10
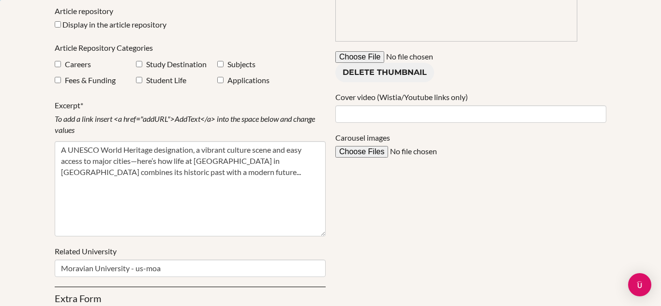
scroll to position [154, 0]
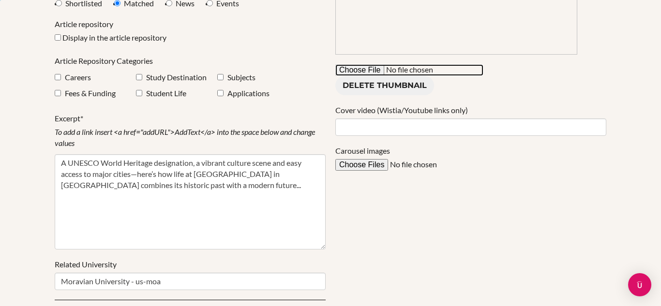
click at [347, 73] on input "file" at bounding box center [409, 70] width 148 height 12
type input "C:\fakepath\Moravian_Profile_5.jpg"
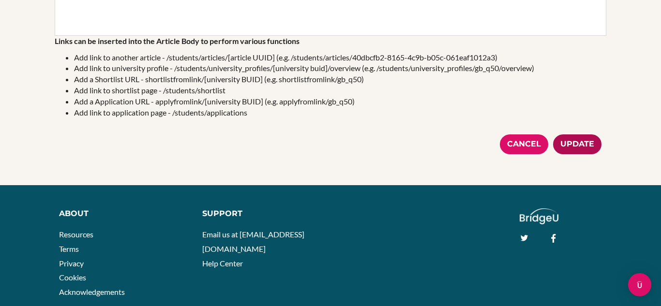
click at [573, 135] on div "Update" at bounding box center [577, 145] width 48 height 20
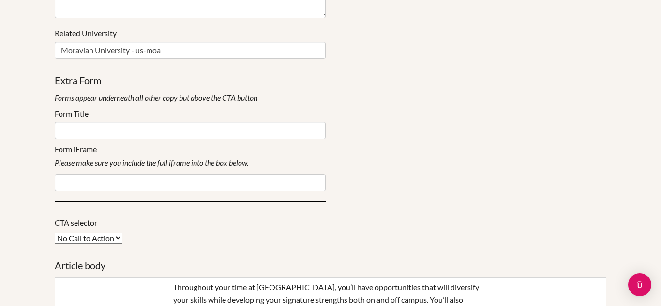
scroll to position [386, 0]
type input "C:\fakepath\Chismar_2025_Spring_BookShop_MainStreet_003 [PERSON_NAME] (1) (1).j…"
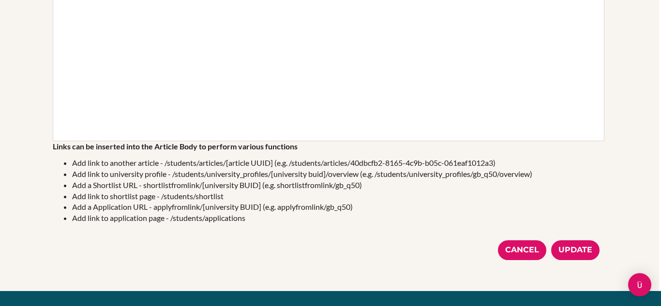
scroll to position [1165, 2]
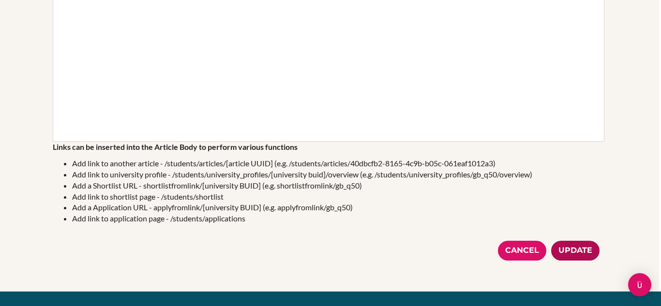
click at [586, 252] on div "Update" at bounding box center [575, 251] width 48 height 20
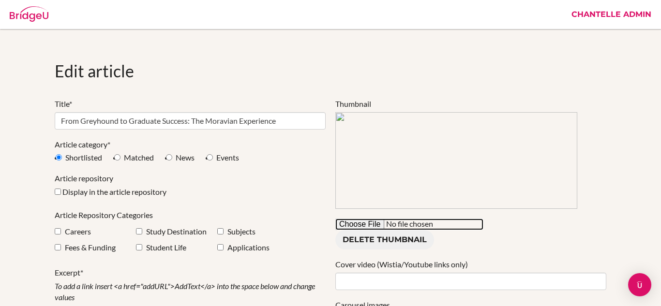
click at [356, 225] on input "file" at bounding box center [409, 225] width 148 height 12
type input "C:\fakepath\Moravian_Profile_3.jpg"
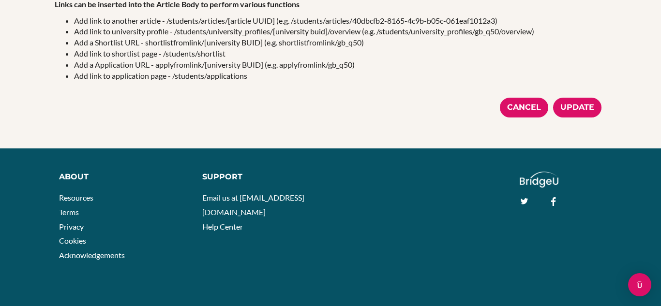
scroll to position [1318, 0]
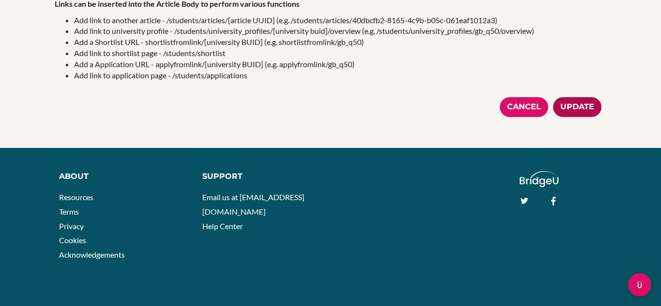
click at [593, 106] on div "Update" at bounding box center [577, 107] width 48 height 20
